Goal: Navigation & Orientation: Find specific page/section

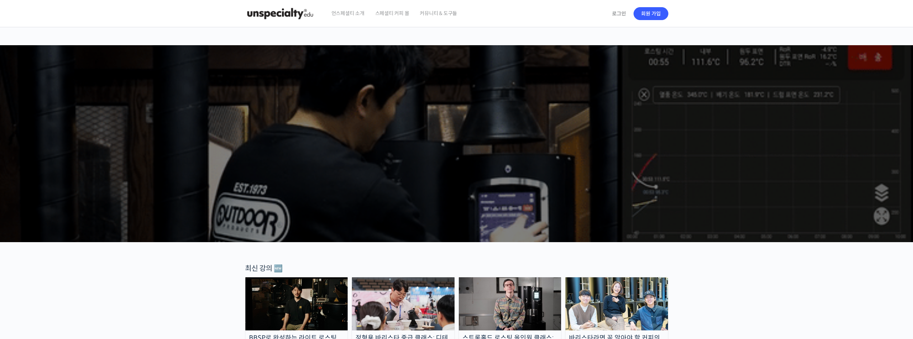
click at [299, 9] on img at bounding box center [280, 14] width 70 height 22
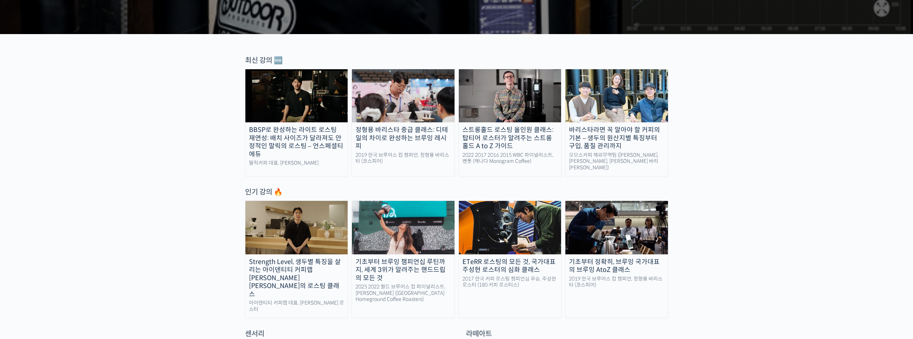
scroll to position [179, 0]
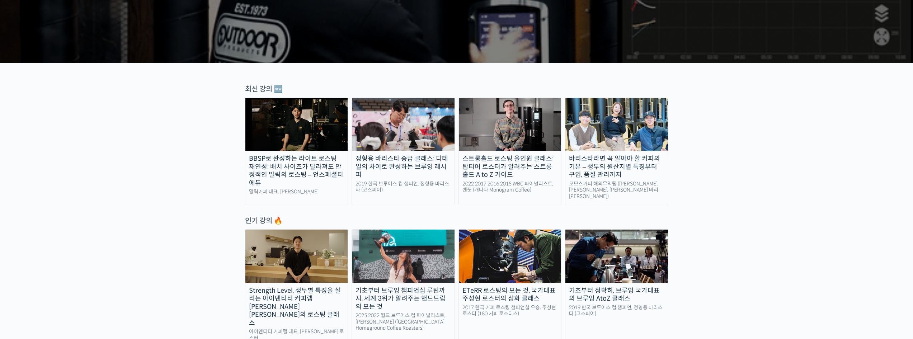
click at [326, 166] on div "BBSP로 완성하는 라이트 로스팅 재연성: 배치 사이즈가 달라져도 안정적인 말릭의 로스팅 – 언스페셜티 에듀" at bounding box center [296, 171] width 103 height 32
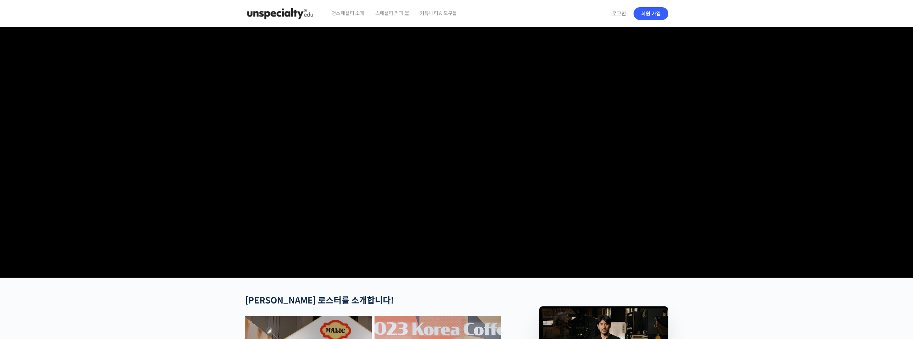
click at [290, 15] on img at bounding box center [280, 14] width 70 height 22
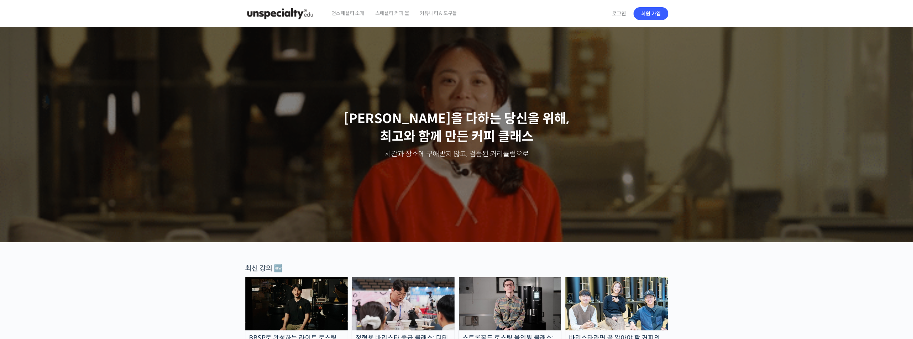
click at [361, 14] on span "언스페셜티 소개" at bounding box center [347, 13] width 33 height 27
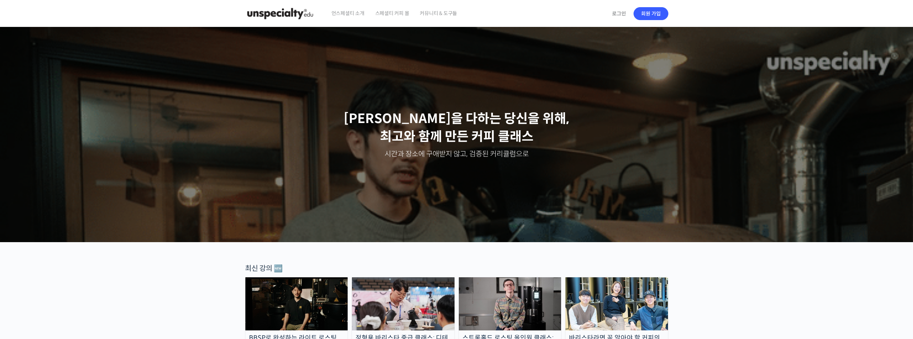
click at [390, 11] on span "스페셜티 커피 몰" at bounding box center [392, 13] width 34 height 27
click at [436, 14] on span "커뮤니티 & 도구들" at bounding box center [438, 13] width 37 height 27
